Goal: Find specific page/section: Find specific page/section

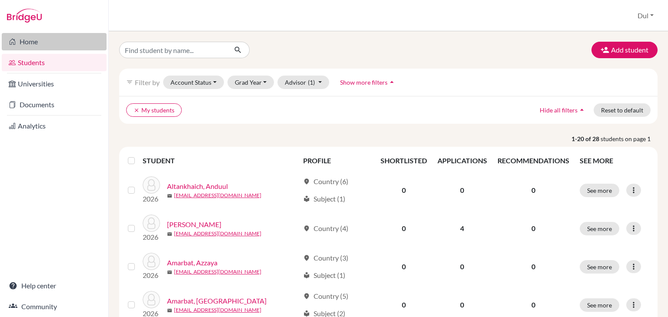
click at [47, 46] on link "Home" at bounding box center [54, 41] width 105 height 17
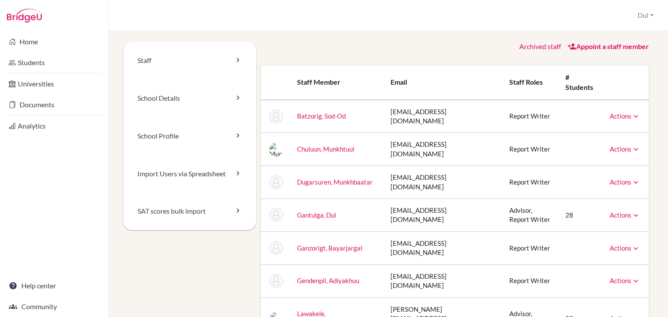
drag, startPoint x: 667, startPoint y: 126, endPoint x: 667, endPoint y: 117, distance: 8.3
click at [667, 117] on div "Staff School Details School Profile Import Users via Spreadsheet SAT scores bul…" at bounding box center [388, 174] width 559 height 286
click at [631, 211] on icon at bounding box center [635, 215] width 9 height 9
click at [10, 43] on icon at bounding box center [12, 42] width 7 height 10
